Goal: Transaction & Acquisition: Purchase product/service

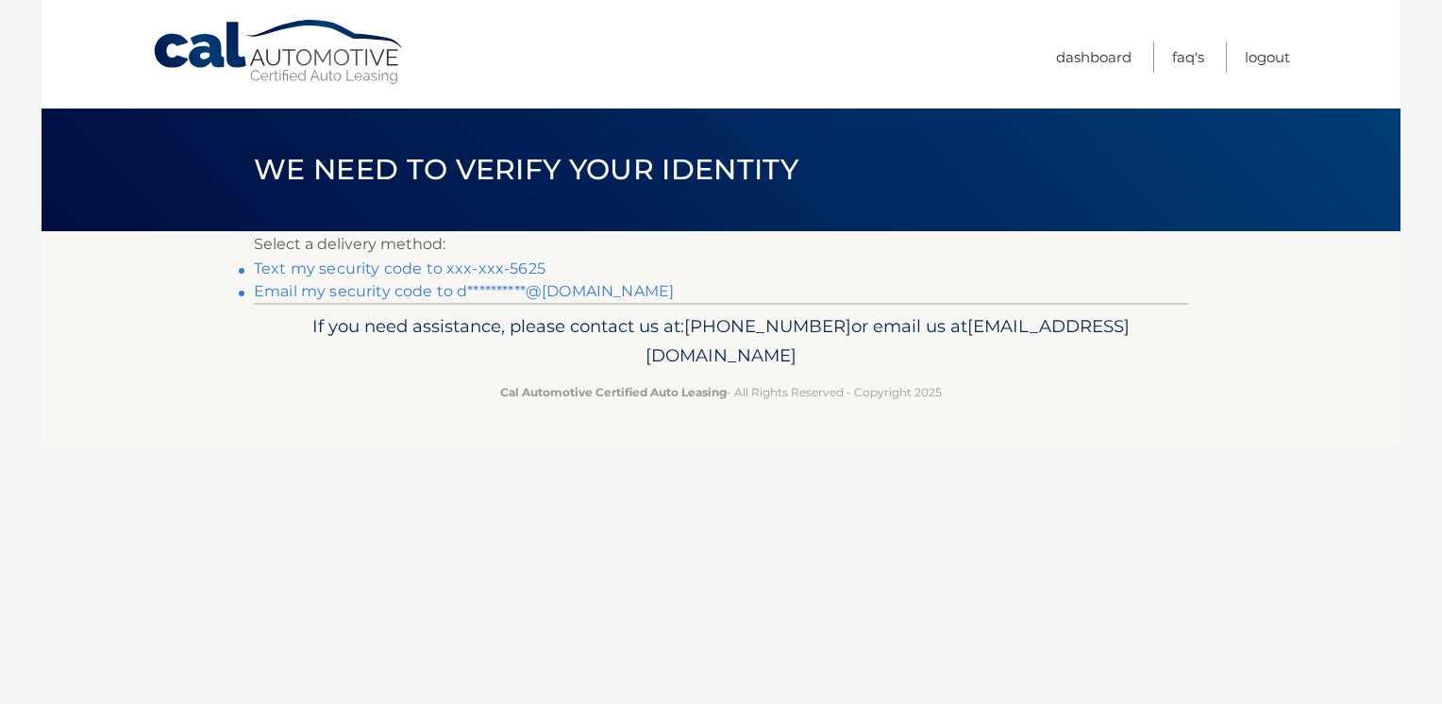
click at [472, 266] on link "Text my security code to xxx-xxx-5625" at bounding box center [400, 268] width 292 height 18
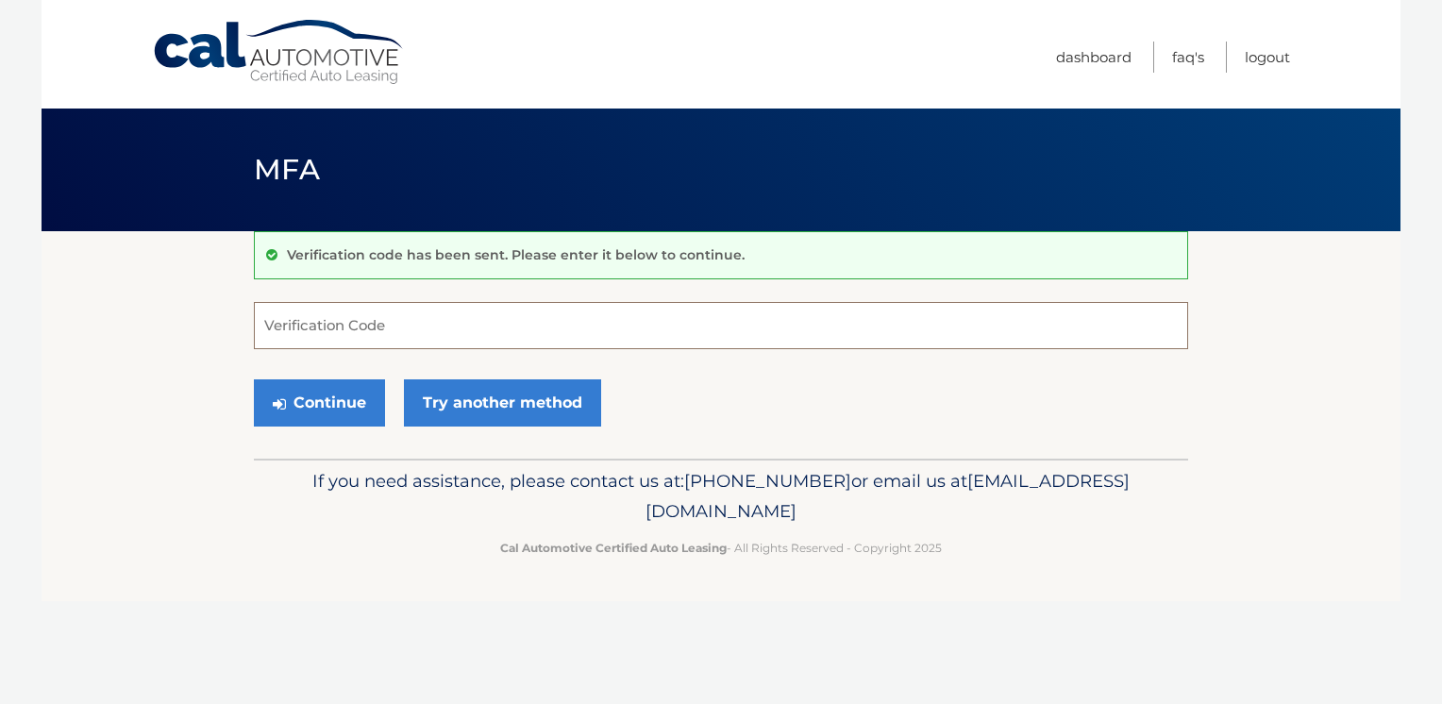
click at [368, 323] on input "Verification Code" at bounding box center [721, 325] width 934 height 47
type input "358608"
click at [354, 401] on button "Continue" at bounding box center [319, 402] width 131 height 47
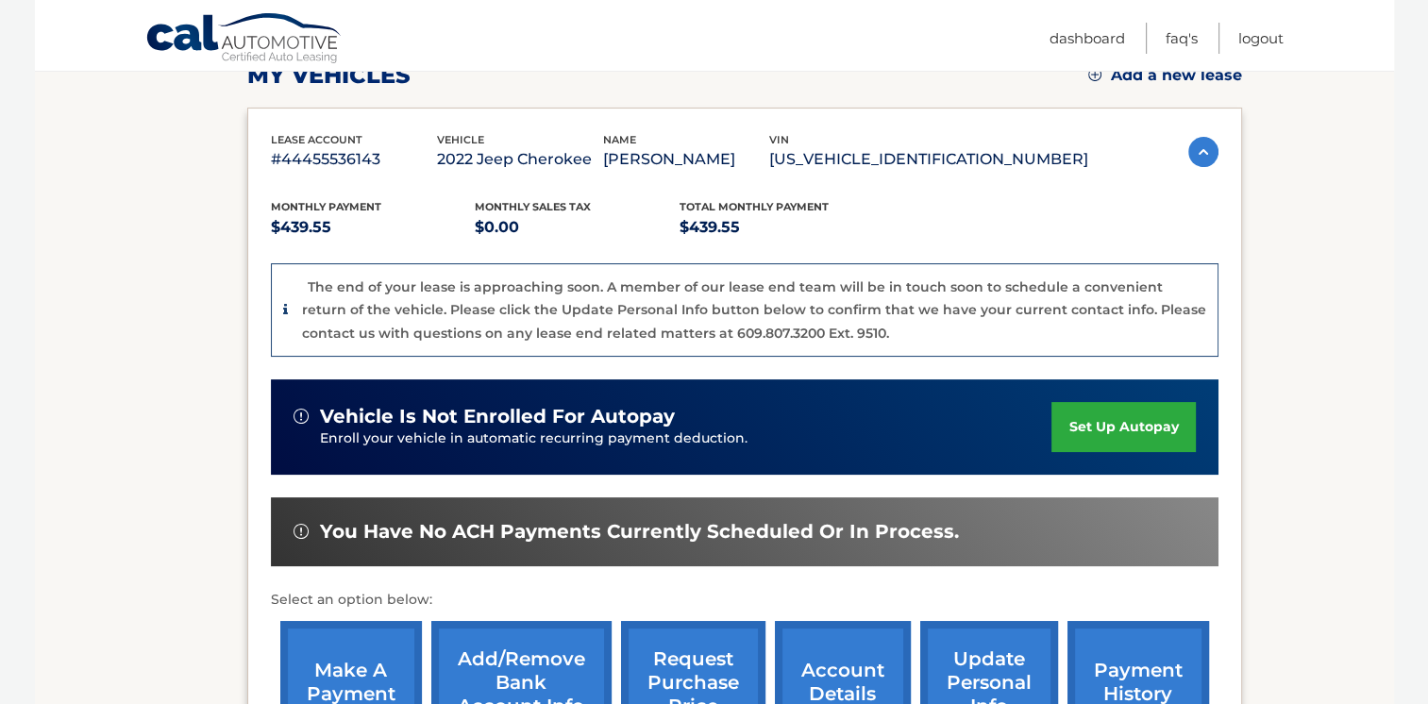
scroll to position [472, 0]
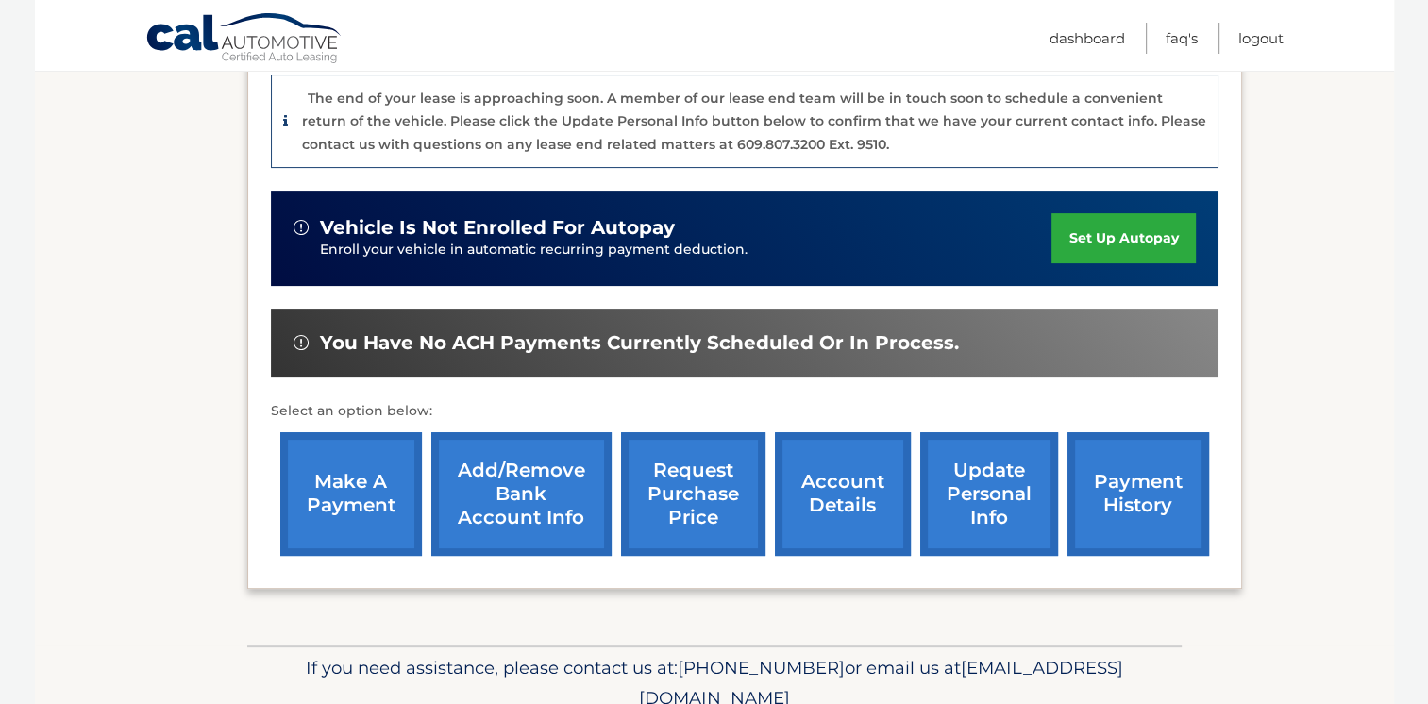
click at [351, 482] on link "make a payment" at bounding box center [351, 494] width 142 height 124
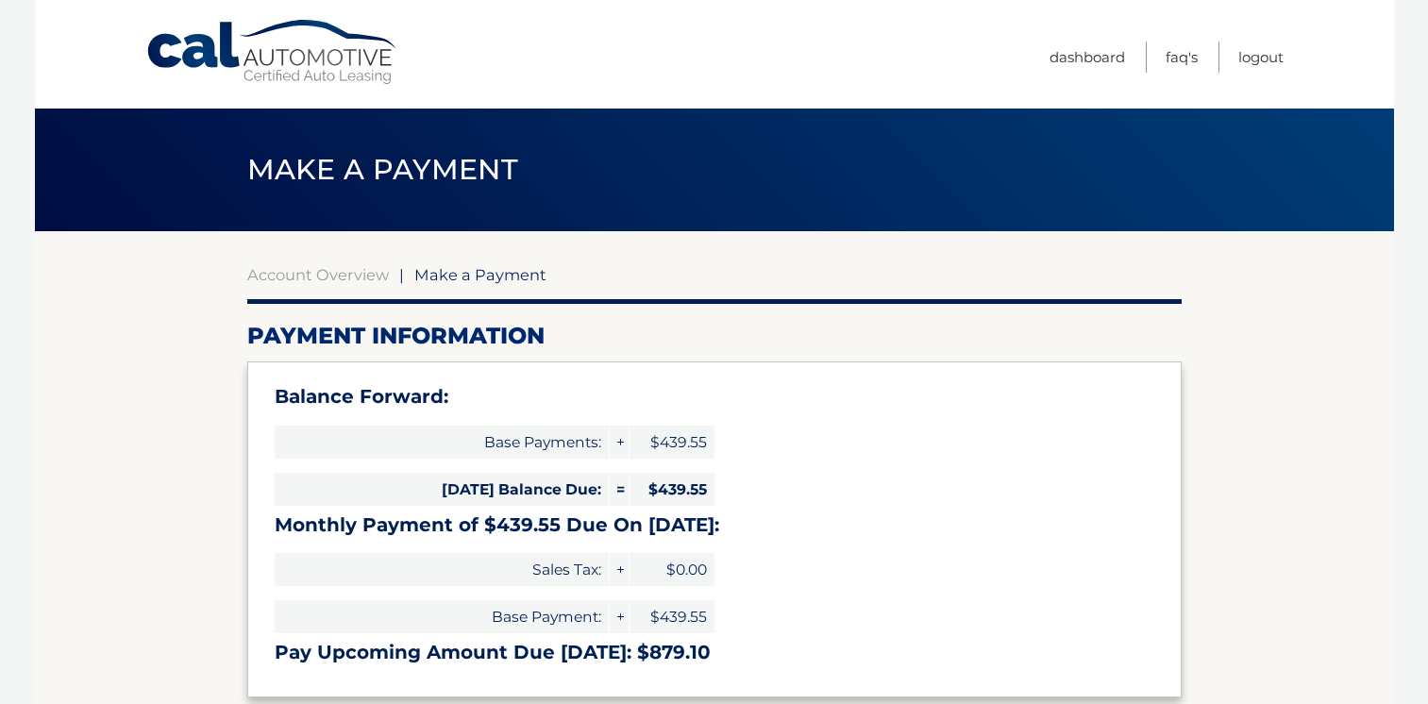
select select "Nzc3ZTg2NTMtMTEzMC00MmQ4LWJiNDMtN2JiNTEyNTNlNTRi"
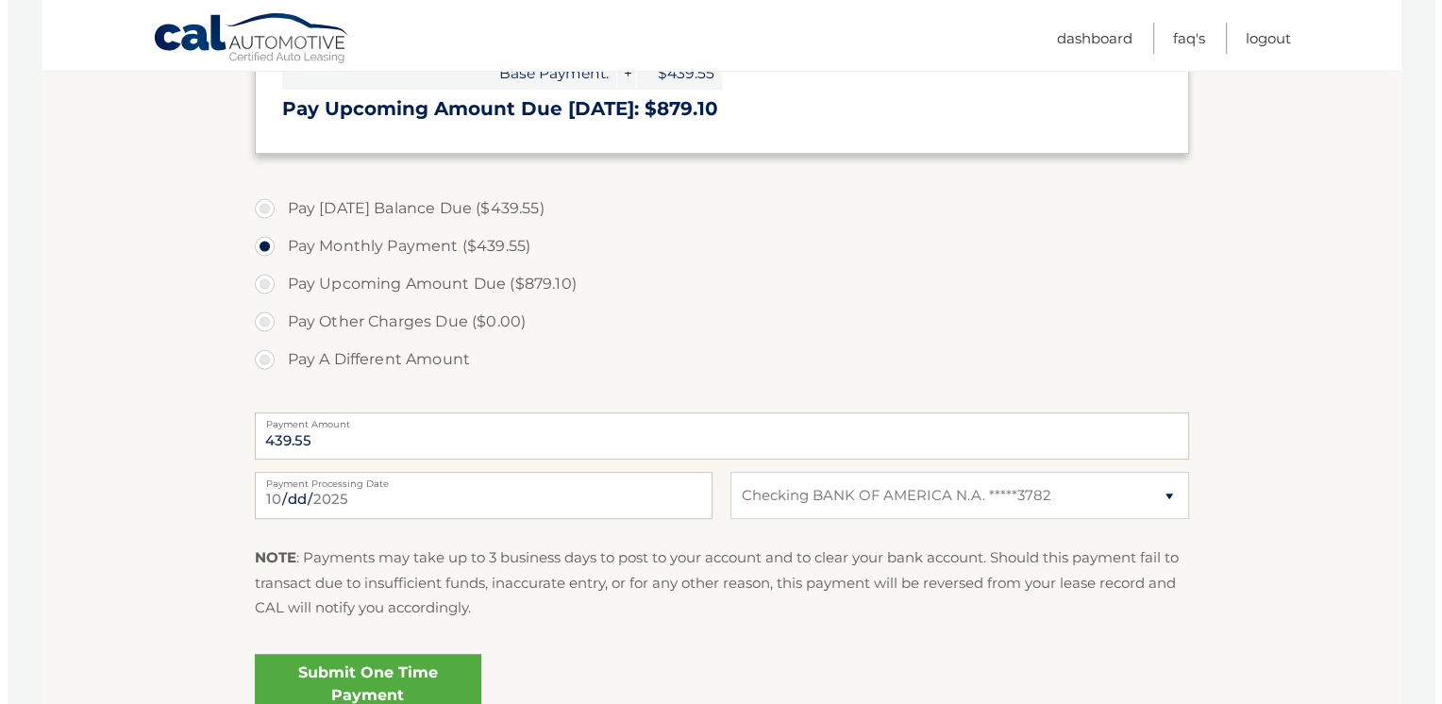
scroll to position [724, 0]
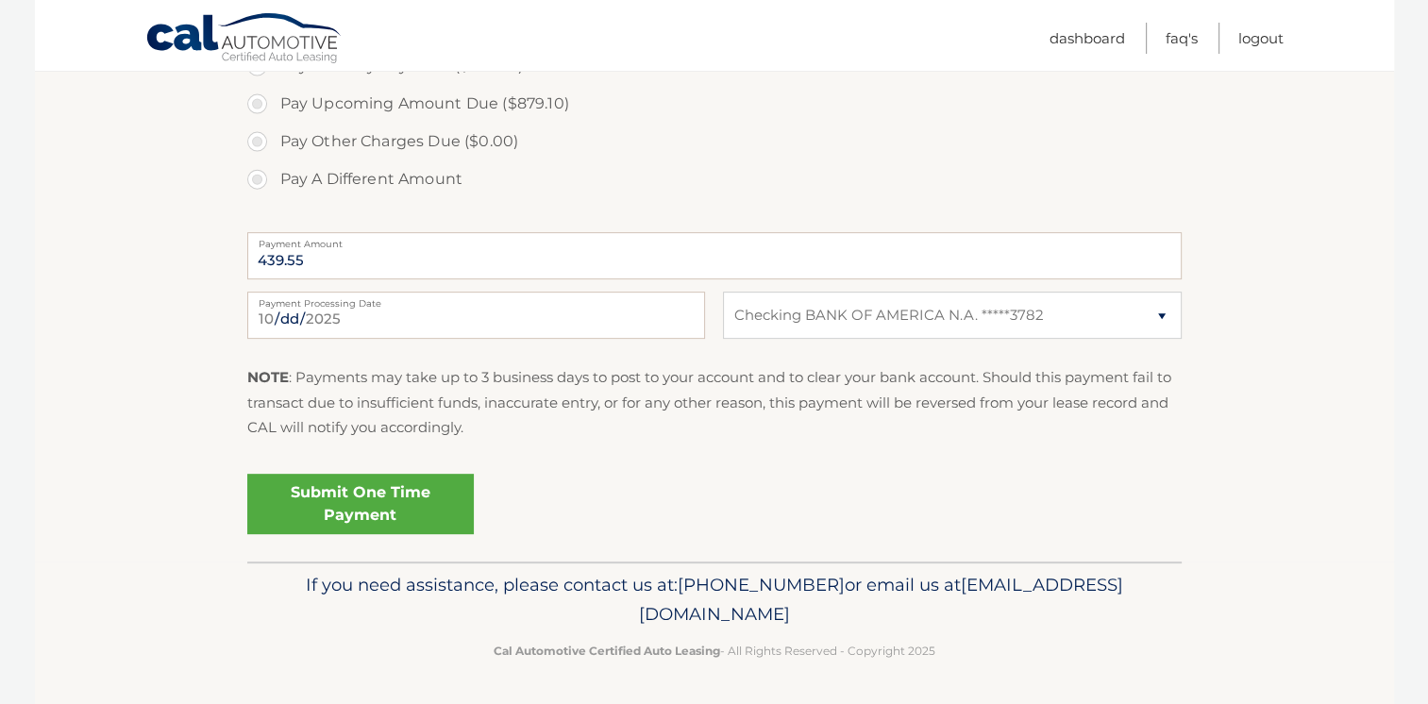
click at [351, 508] on link "Submit One Time Payment" at bounding box center [360, 504] width 226 height 60
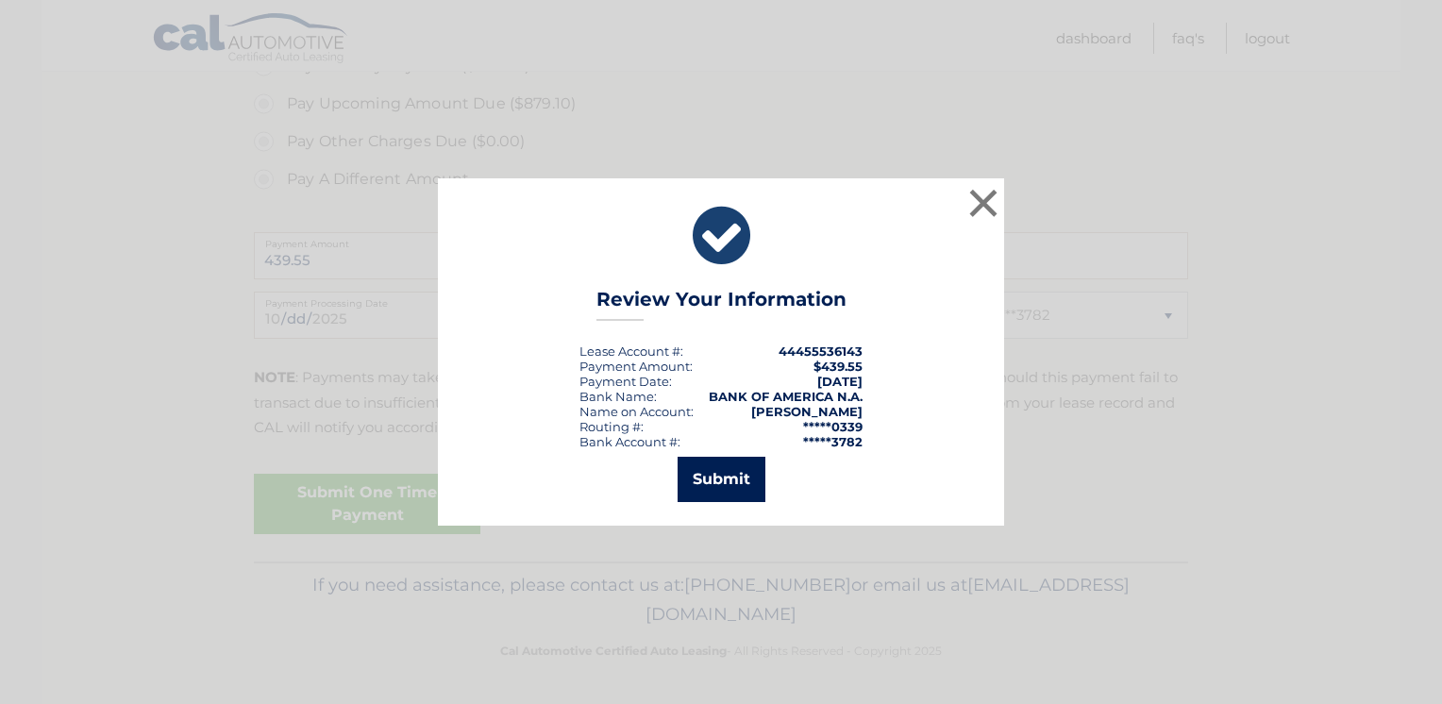
click at [714, 476] on button "Submit" at bounding box center [721, 479] width 88 height 45
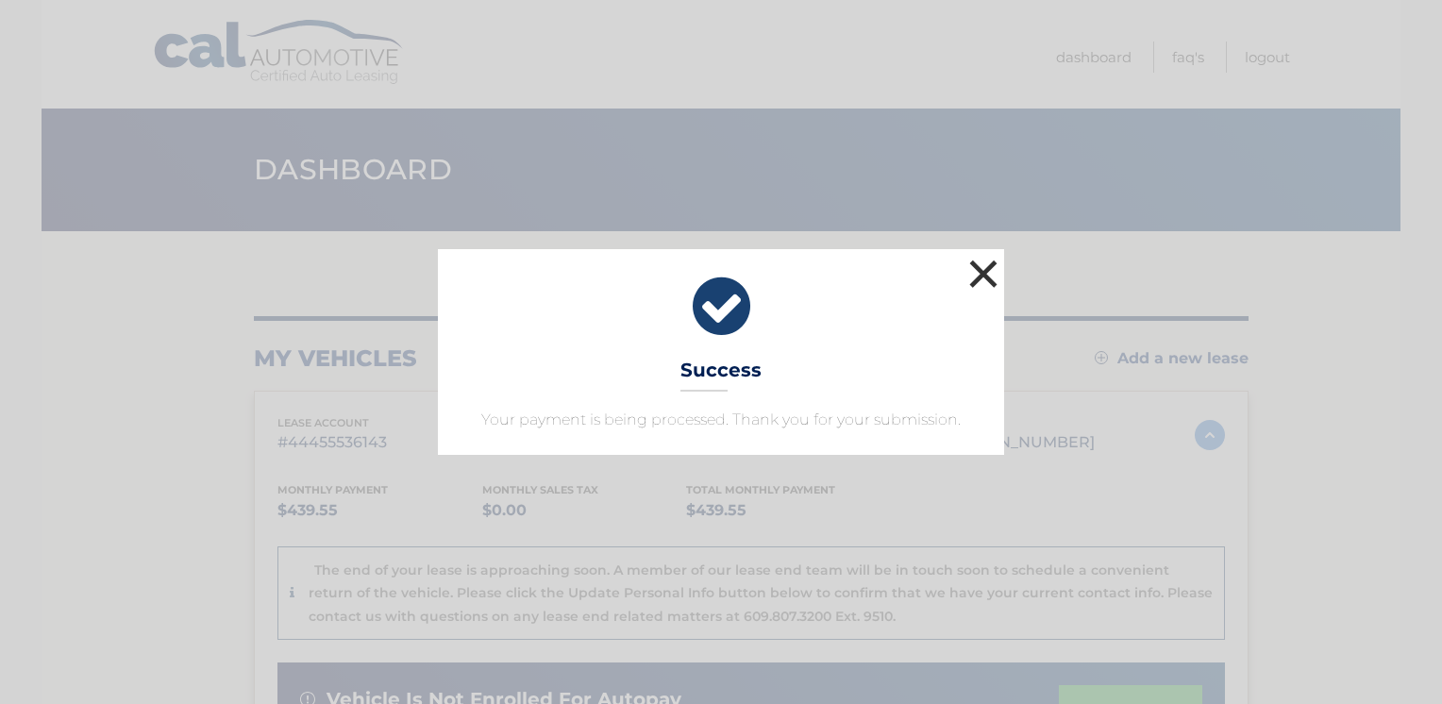
click at [982, 274] on button "×" at bounding box center [983, 274] width 38 height 38
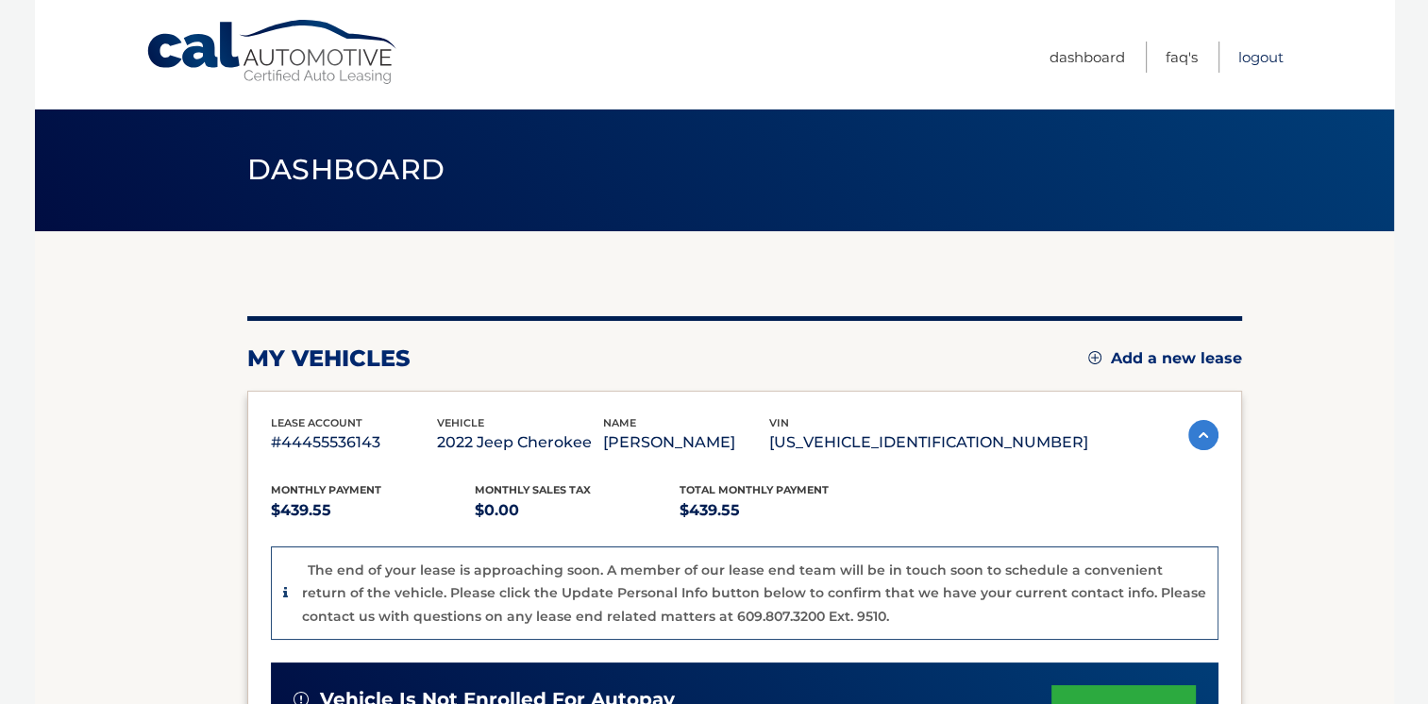
click at [1264, 55] on link "Logout" at bounding box center [1260, 57] width 45 height 31
